Goal: Complete application form

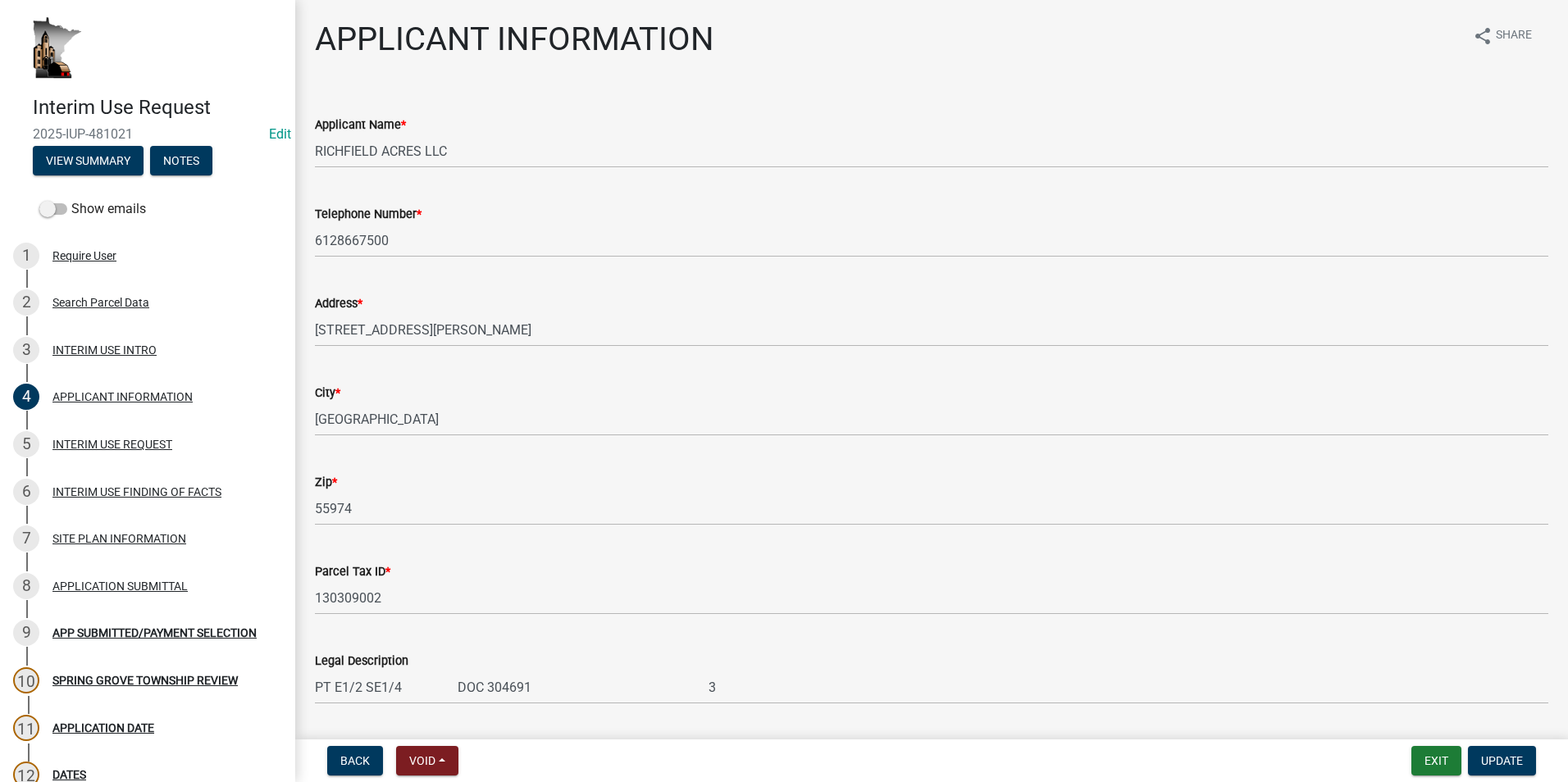
select select "a6ebd642-7a60-45b2-b886-40a169493c56"
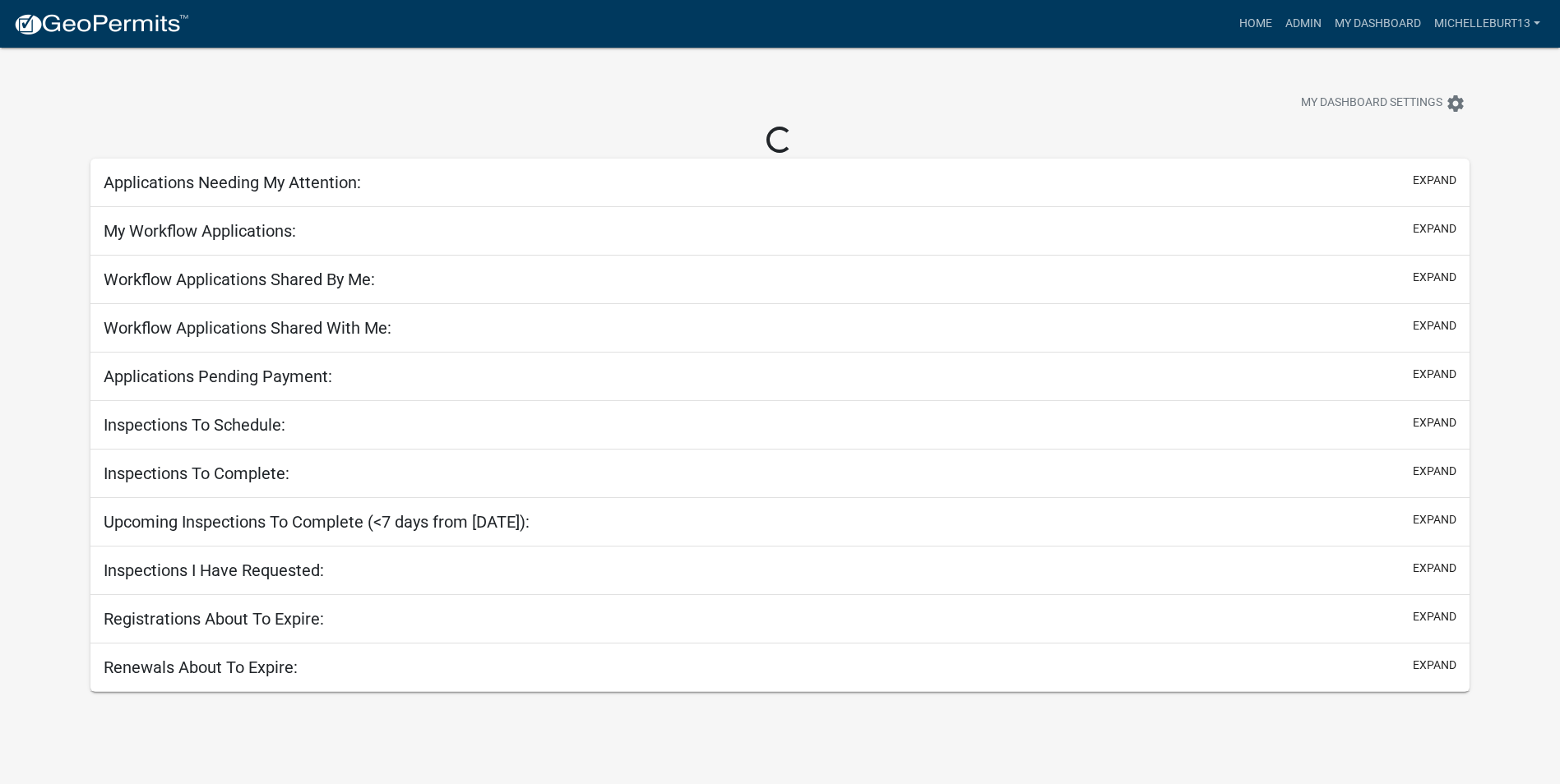
select select "3: 100"
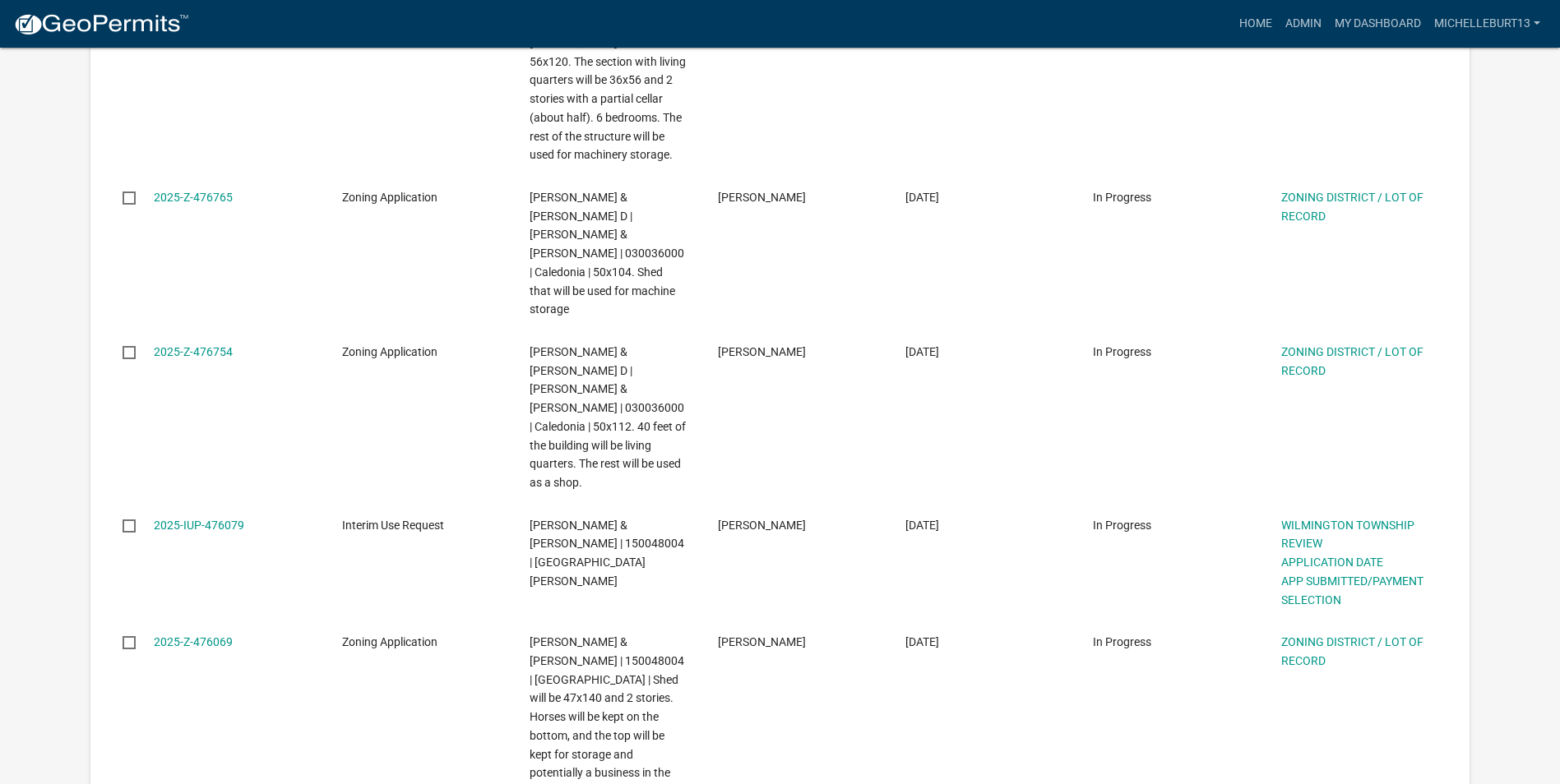
scroll to position [1480, 0]
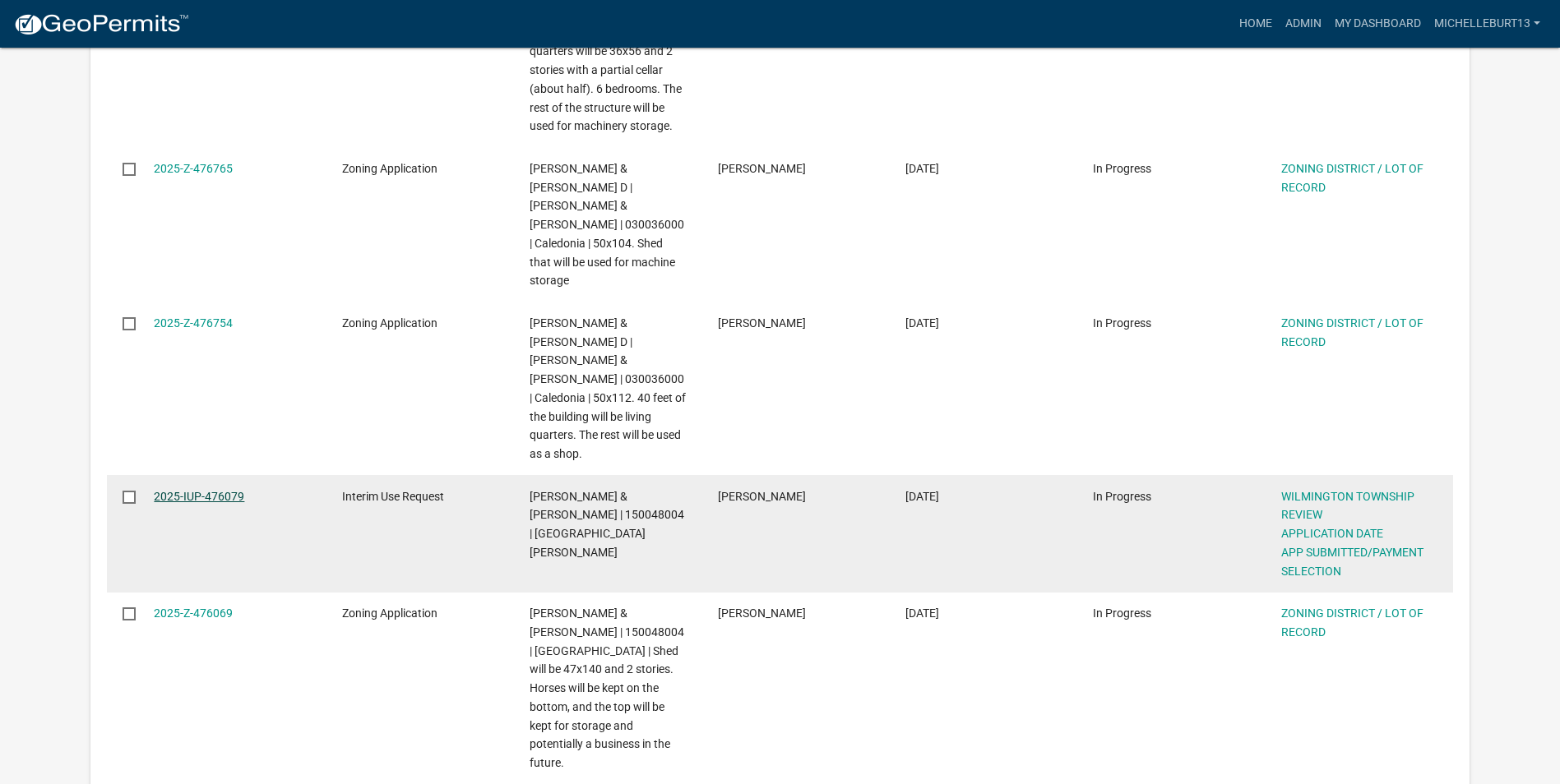
click at [226, 490] on link "2025-IUP-476079" at bounding box center [198, 496] width 90 height 13
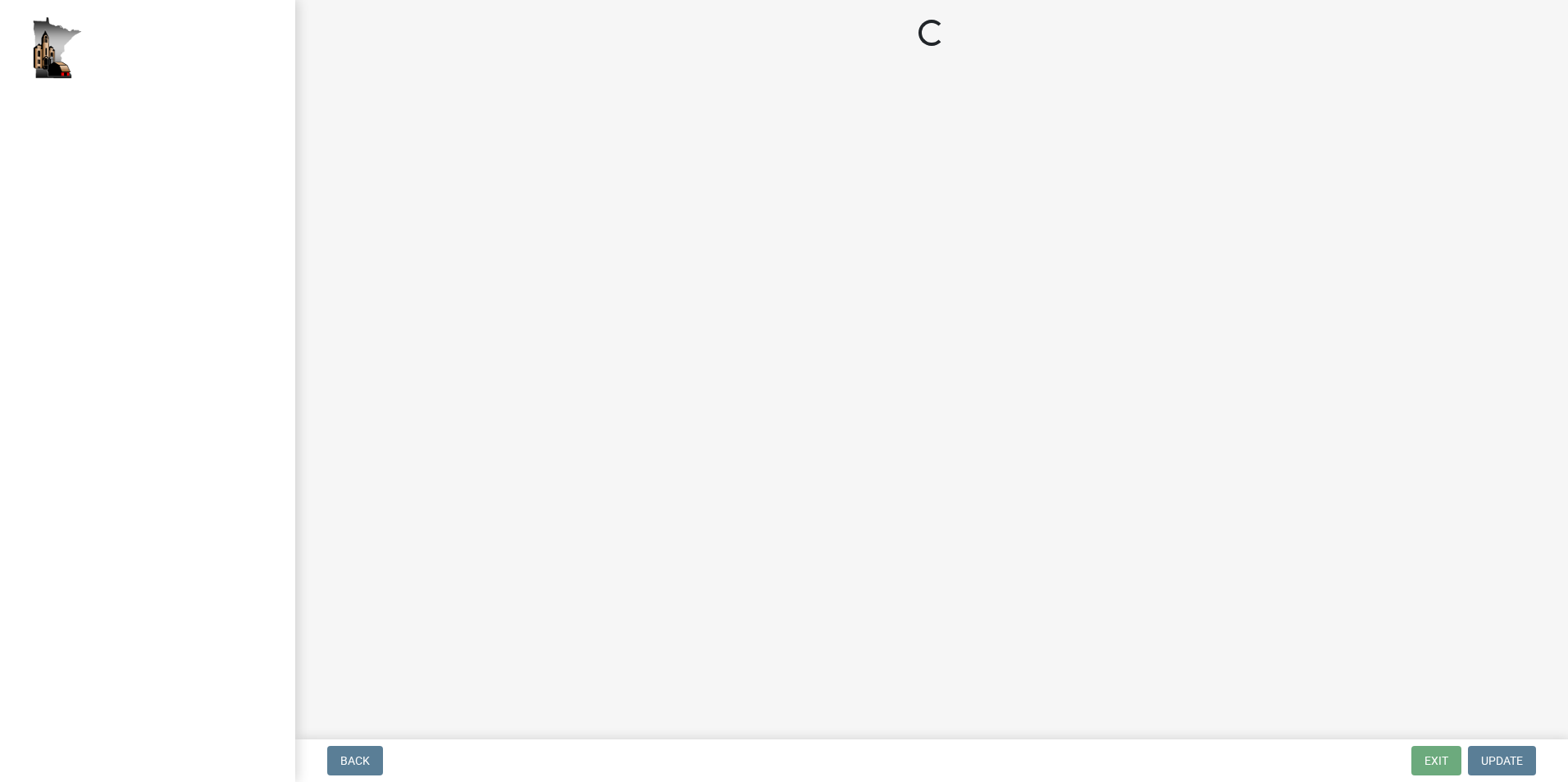
select select "2: 1"
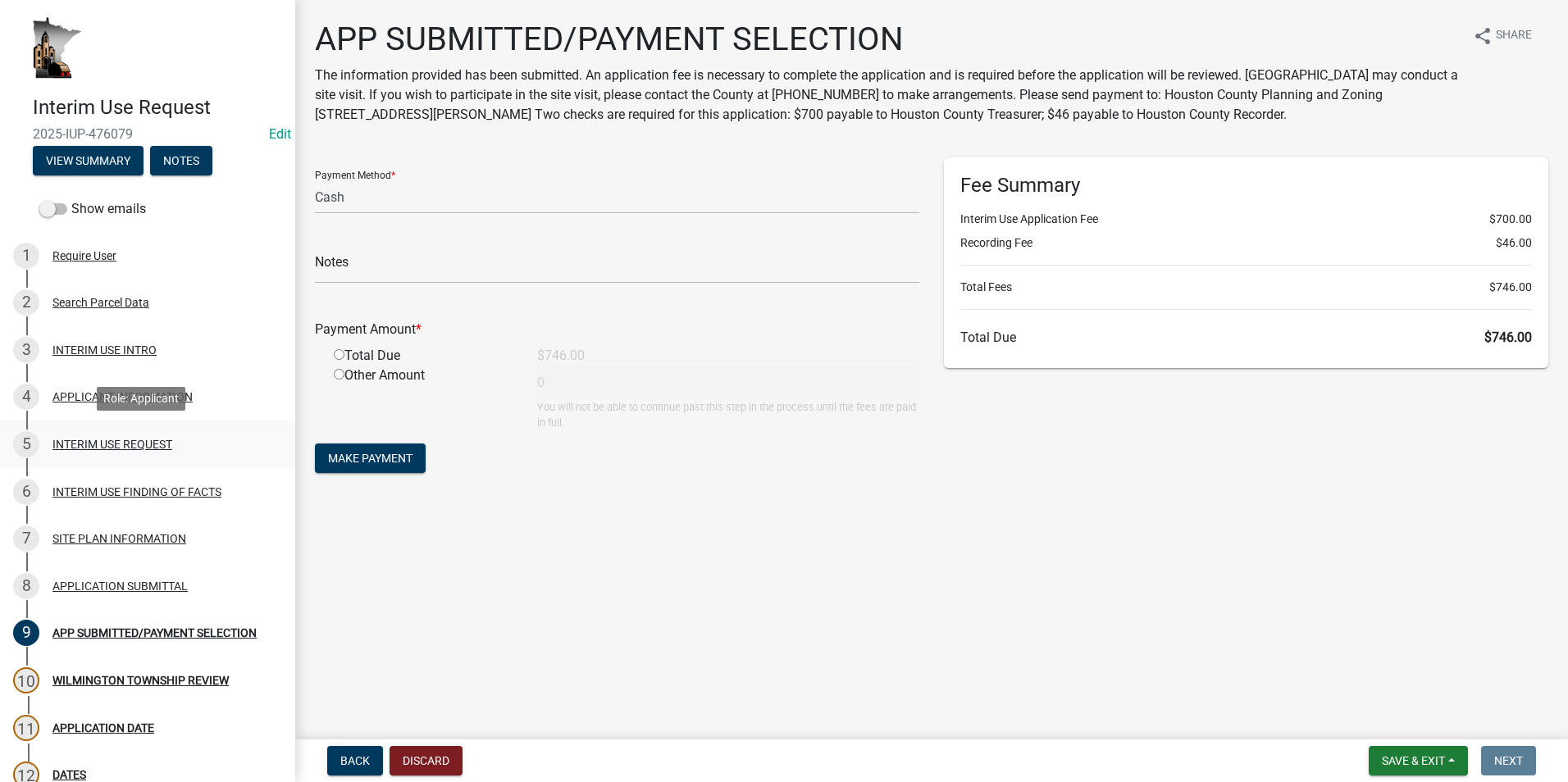
click at [86, 443] on div "INTERIM USE REQUEST" at bounding box center [112, 444] width 119 height 12
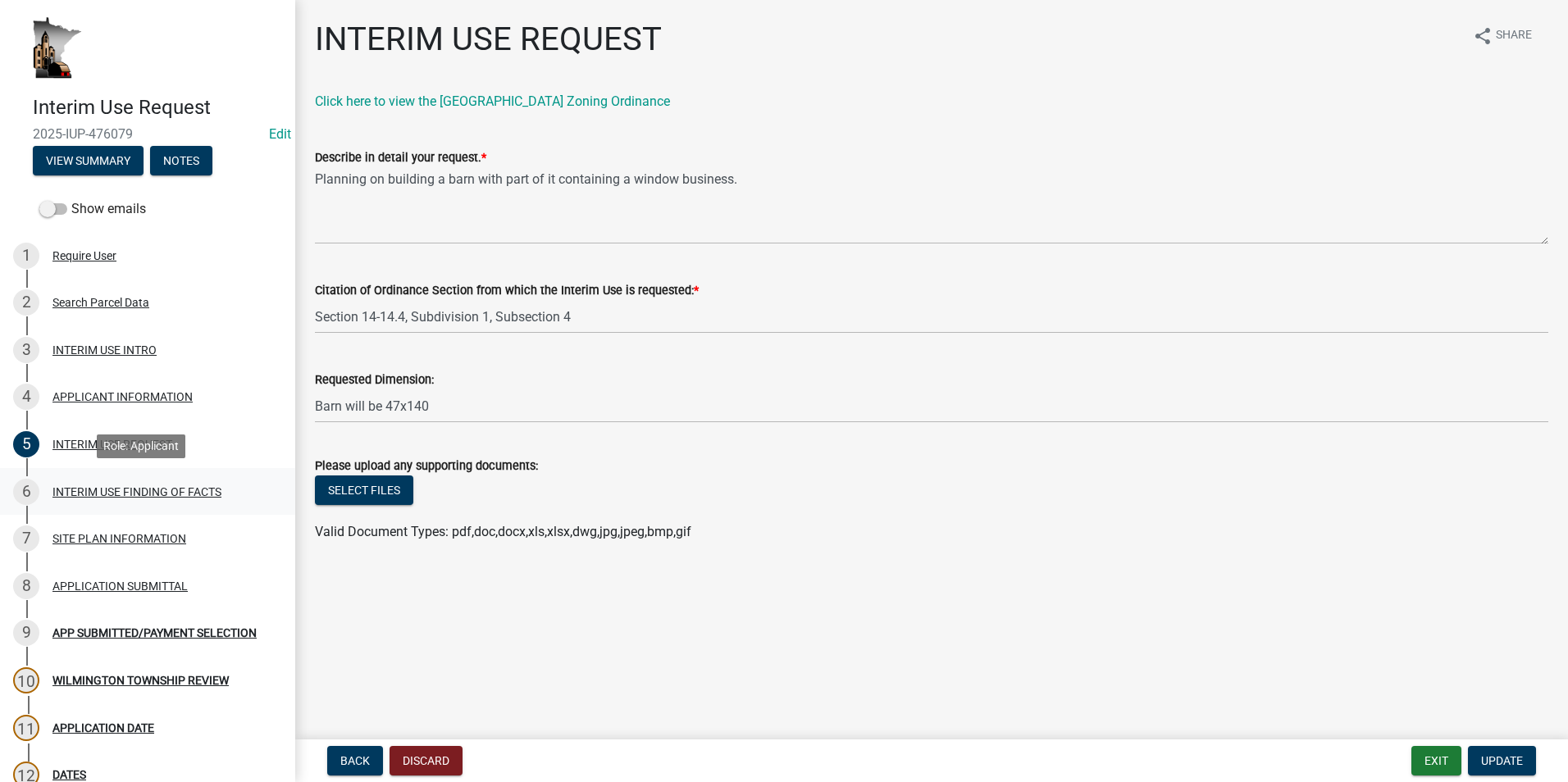
click at [159, 491] on div "INTERIM USE FINDING OF FACTS" at bounding box center [137, 492] width 169 height 12
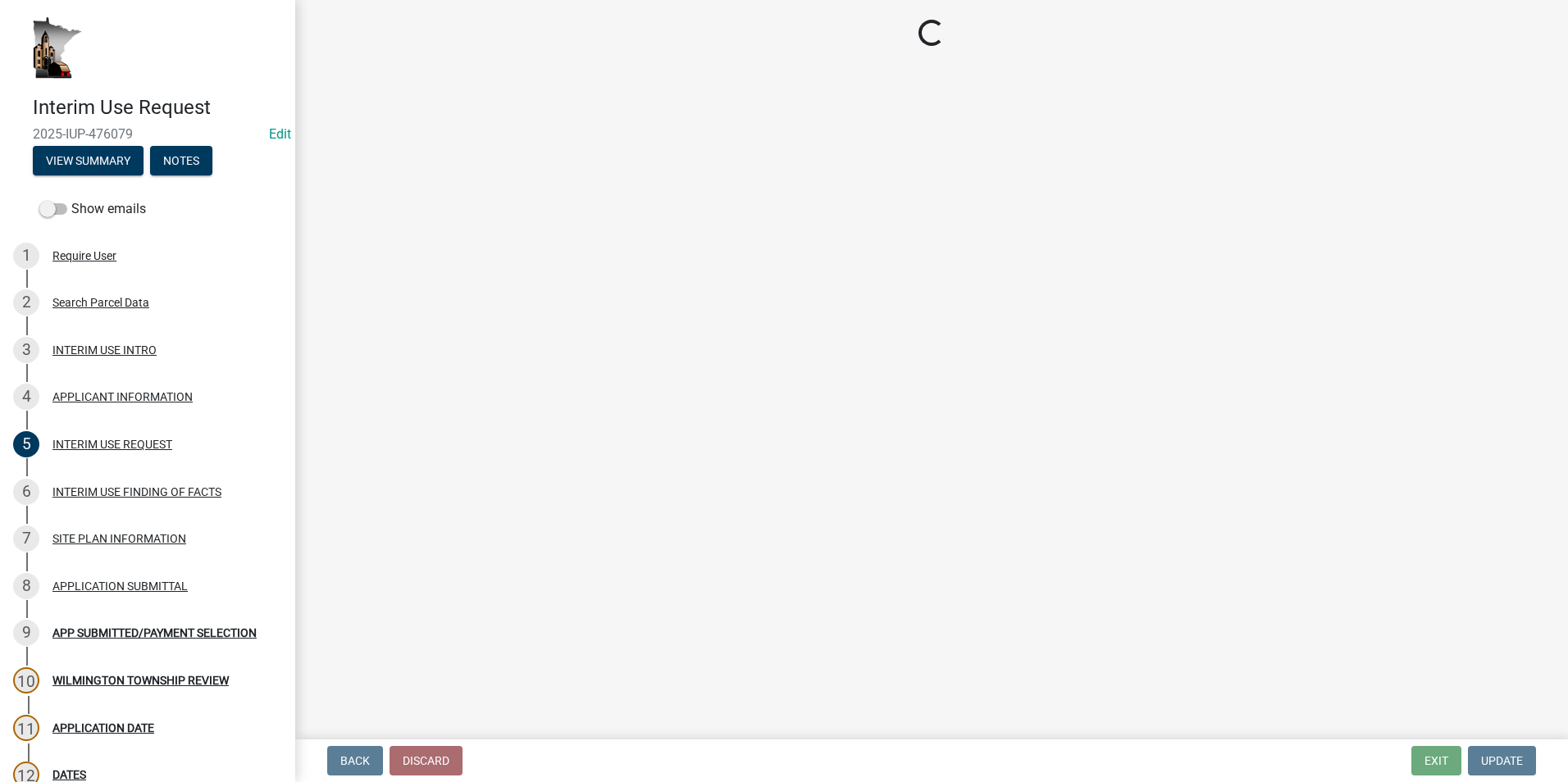
select select "ab8e6bc7-69ff-43e7-8eeb-01031d290518"
select select "8ce5ef27-4cae-46a1-a163-0b3401dda77e"
select select "12509f6a-ea6b-4484-b296-cd76aa402065"
select select "28d16b6d-1f90-4099-aad2-eae278ee8774"
select select "c2448a5d-127b-4a2b-acc3-4b0b70dc7476"
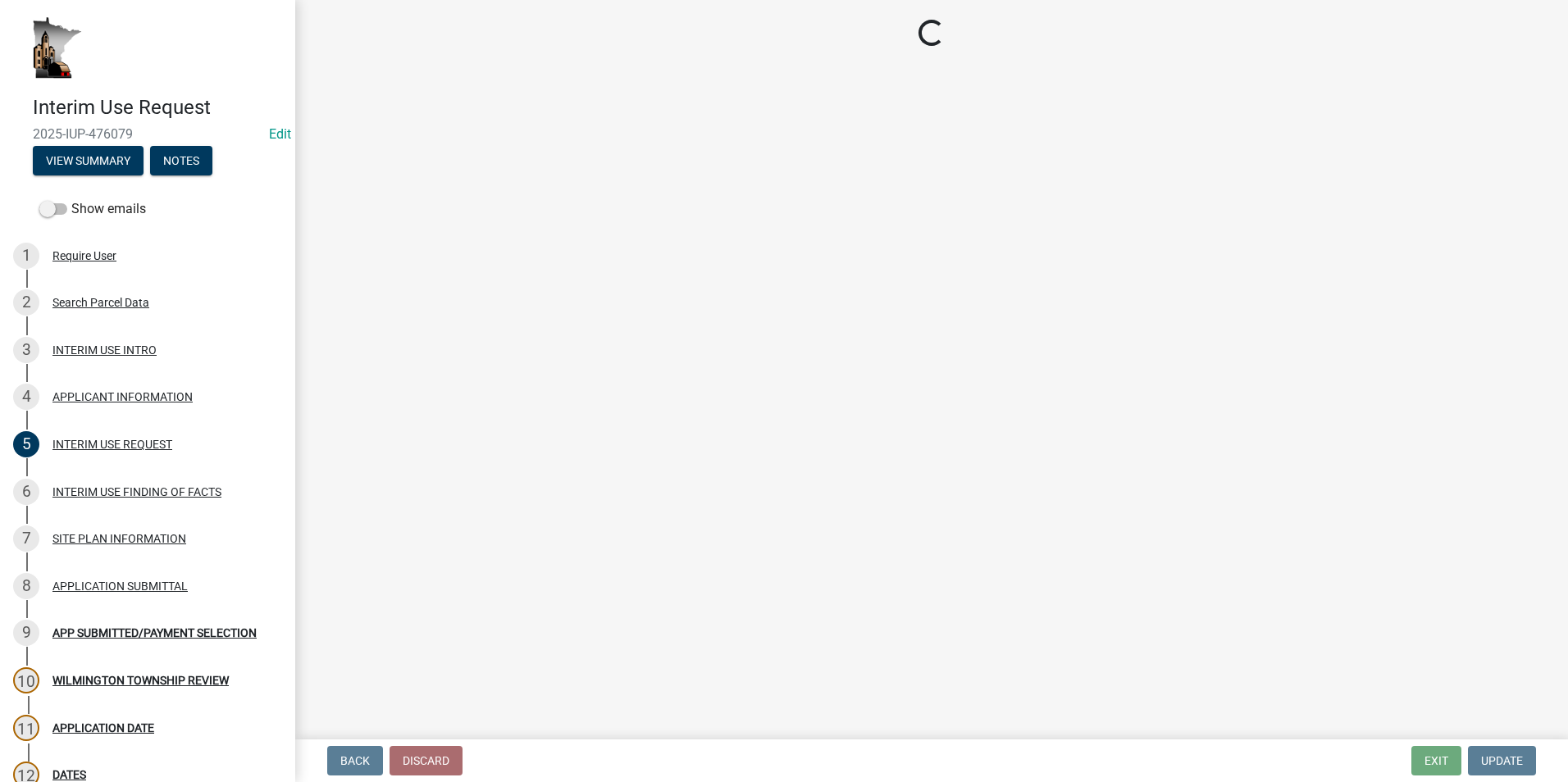
select select "d8c831b6-4f37-4d14-9352-474617a0aee5"
select select "2fa36ebf-bddc-4012-bed5-fe44ac92797b"
select select "7c19be10-f0c9-4b91-8fe4-4f8210c7560e"
select select "230dbae8-8d17-4c74-a1bf-bf40bf6aafdb"
select select "9c0bd83b-335e-4f95-a617-04bd9d4fd7a4"
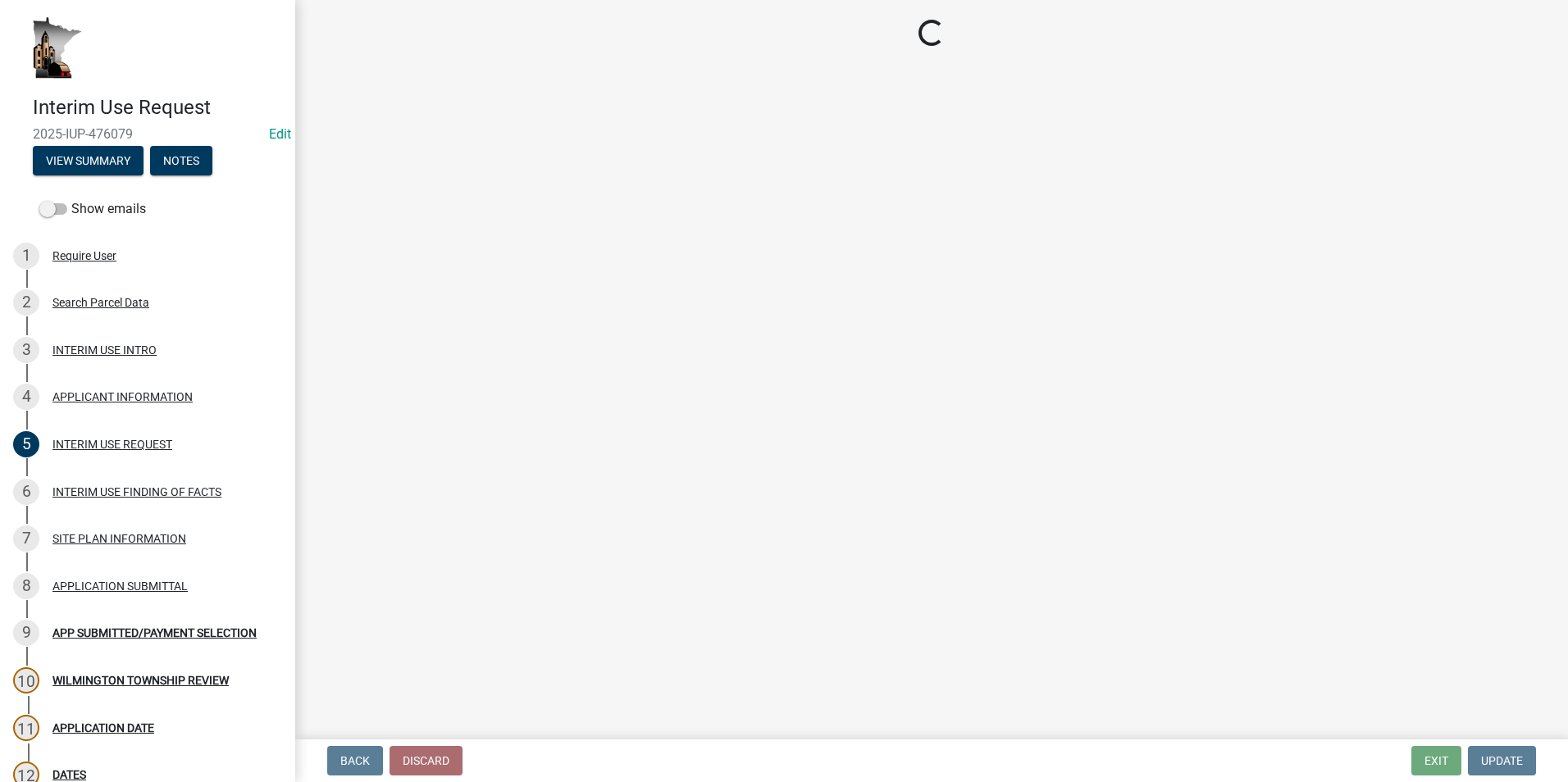
select select "0093c9ac-e1f5-4bc1-ace9-c325843d9441"
select select "49da60b2-56f6-42cf-9717-786700494c8c"
select select "057eec79-7062-4c5a-8670-bcb11b4c6470"
select select "5a326519-7066-40f8-b460-a462428bbddb"
select select "bfc17fd0-8ca0-4935-bac4-e219785c9da4"
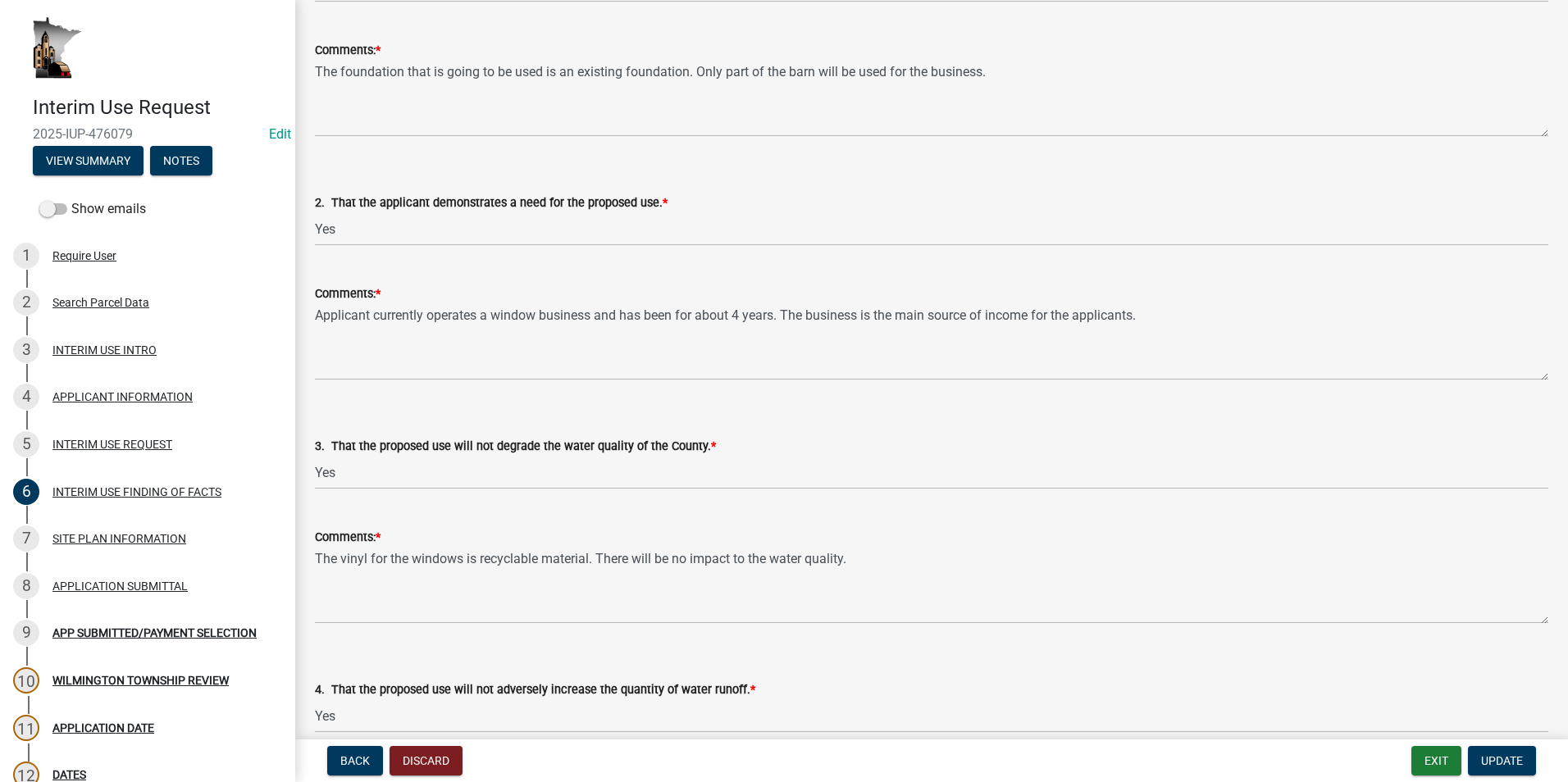
scroll to position [410, 0]
